Goal: Use online tool/utility

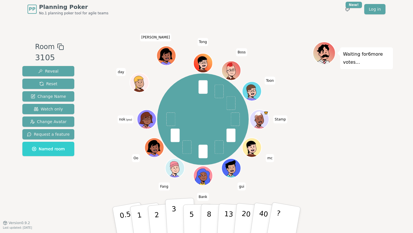
click at [179, 220] on button "3" at bounding box center [180, 220] width 31 height 45
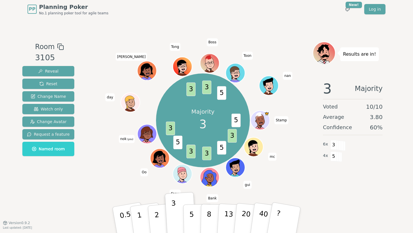
click at [329, 214] on div "Room 3105 Reveal Reset Change Name Watch only Change Avatar Request a feature N…" at bounding box center [206, 120] width 373 height 204
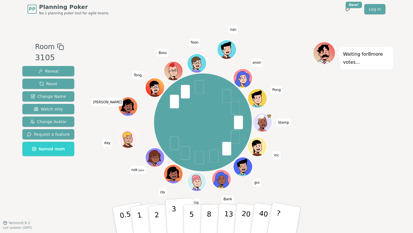
click at [171, 226] on button "3" at bounding box center [180, 220] width 31 height 45
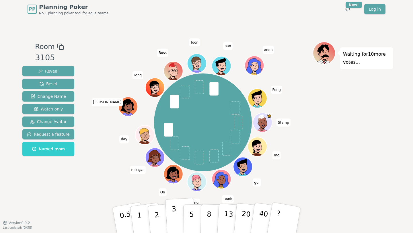
click at [176, 212] on p "3" at bounding box center [175, 220] width 6 height 31
click at [192, 213] on p "5" at bounding box center [191, 220] width 5 height 31
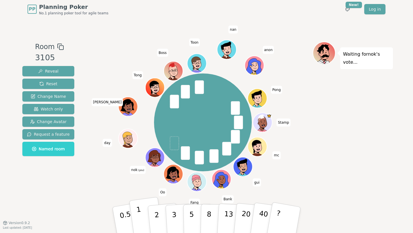
click at [142, 217] on button "1" at bounding box center [146, 220] width 34 height 46
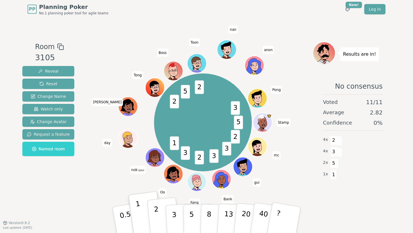
click at [156, 219] on p "2" at bounding box center [157, 220] width 7 height 31
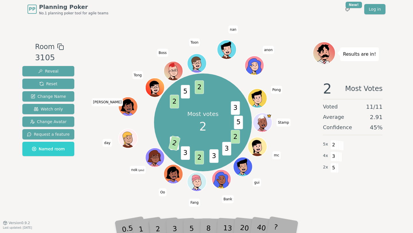
click at [108, 185] on div "Most votes 2 5 2 3 3 2 3 1 2 2 5 2 3 Stamp mc gui Bank Fang Oo nok (you) day [P…" at bounding box center [203, 122] width 220 height 141
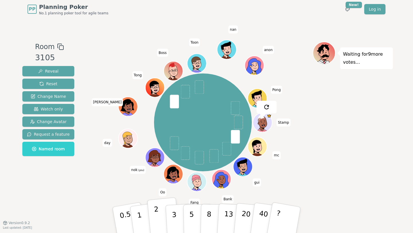
click at [161, 220] on button "2" at bounding box center [163, 220] width 33 height 46
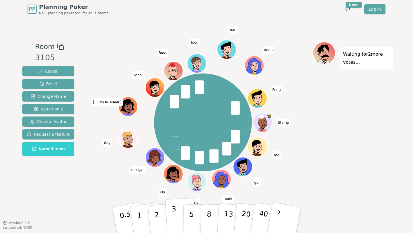
click at [178, 217] on button "3" at bounding box center [180, 220] width 31 height 45
click at [193, 217] on p "5" at bounding box center [191, 220] width 5 height 31
